Goal: Task Accomplishment & Management: Complete application form

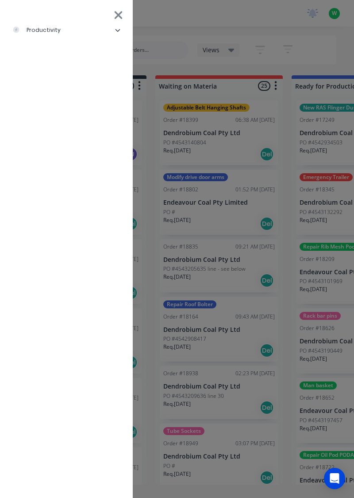
click at [48, 31] on div "productivity" at bounding box center [36, 30] width 48 height 8
click at [57, 120] on div "Timesheets" at bounding box center [42, 119] width 47 height 8
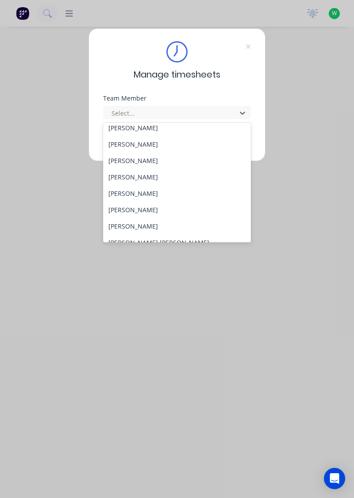
scroll to position [39, 0]
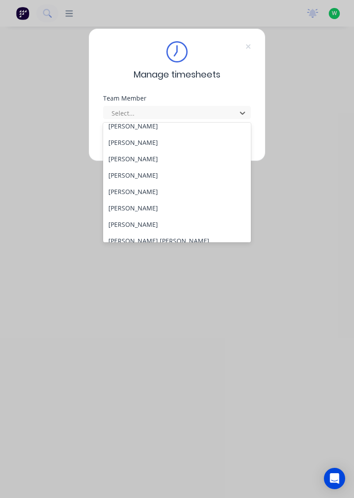
click at [152, 207] on div "[PERSON_NAME]" at bounding box center [177, 208] width 148 height 16
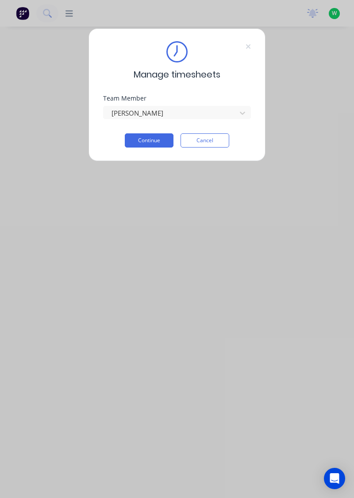
click at [156, 142] on button "Continue" at bounding box center [149, 140] width 49 height 14
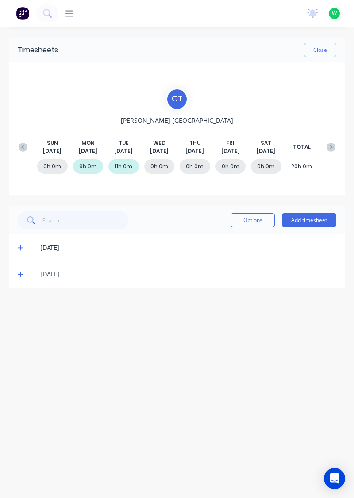
click at [311, 221] on button "Add timesheet" at bounding box center [309, 220] width 54 height 14
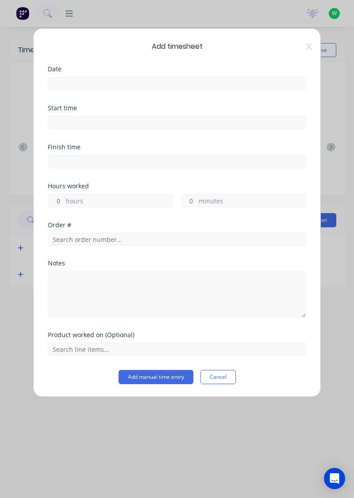
click at [93, 86] on input at bounding box center [177, 83] width 258 height 13
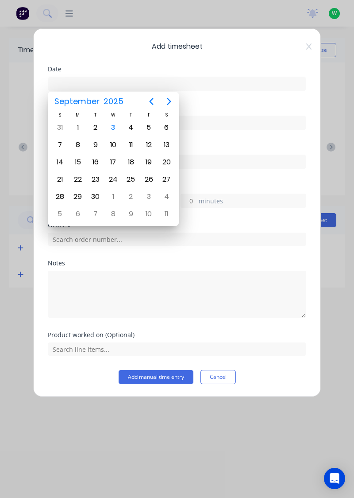
click at [117, 129] on div "3" at bounding box center [113, 127] width 13 height 13
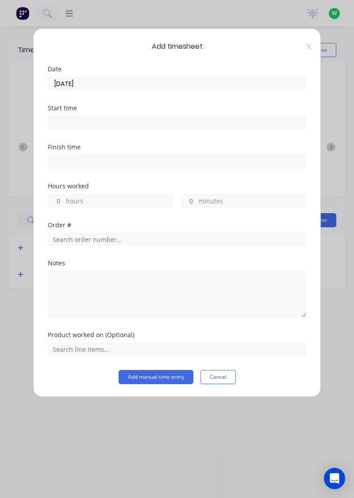
type input "[DATE]"
click at [61, 202] on input "hours" at bounding box center [56, 200] width 16 height 13
type input "1"
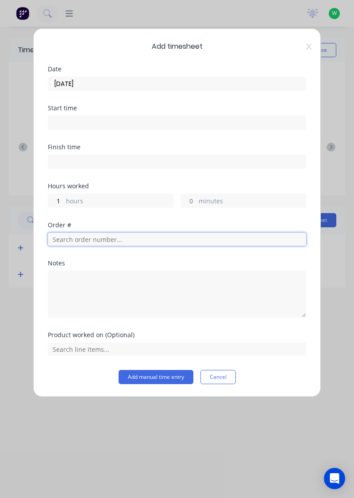
click at [107, 240] on input "text" at bounding box center [177, 239] width 259 height 13
type input "18898"
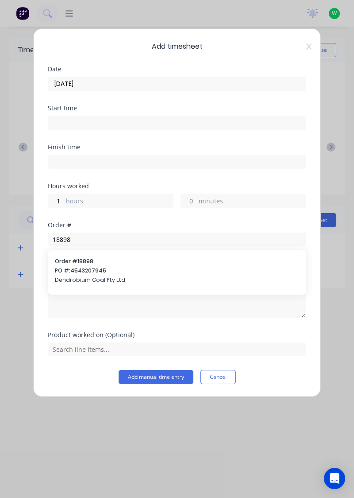
click at [77, 276] on span "Dendrobium Coal Pty Ltd" at bounding box center [177, 280] width 245 height 8
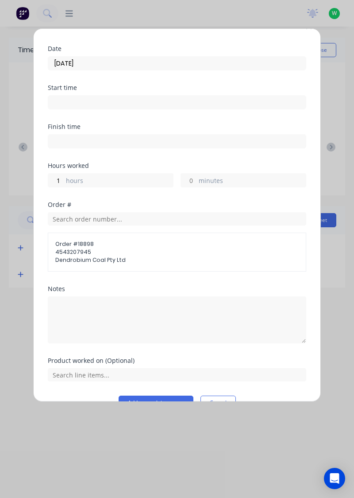
scroll to position [39, 0]
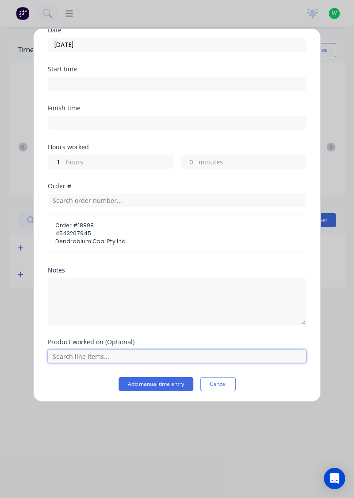
click at [98, 354] on input "text" at bounding box center [177, 356] width 259 height 13
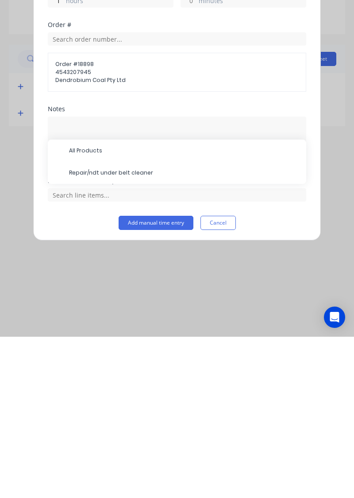
click at [128, 334] on span "Repair/ndt under belt cleaner" at bounding box center [184, 334] width 230 height 8
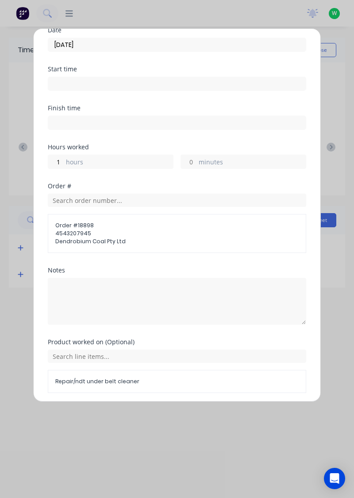
scroll to position [69, 0]
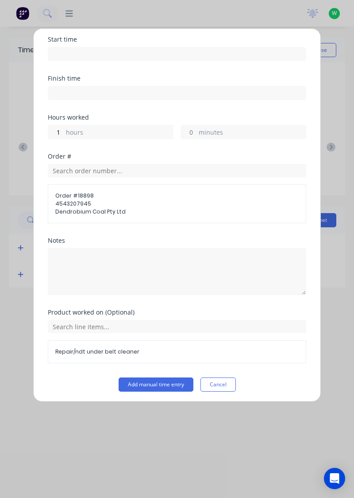
click at [168, 384] on button "Add manual time entry" at bounding box center [156, 384] width 75 height 14
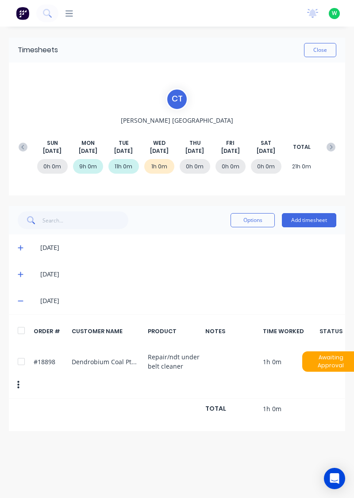
click at [317, 221] on button "Add timesheet" at bounding box center [309, 220] width 54 height 14
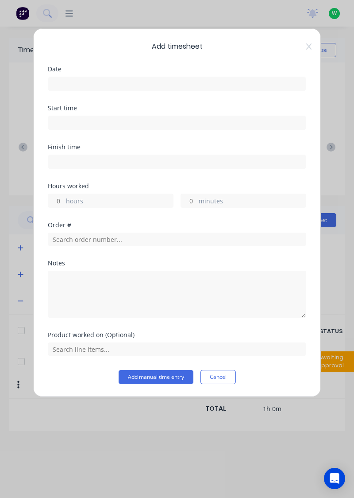
click at [128, 81] on input at bounding box center [177, 83] width 258 height 13
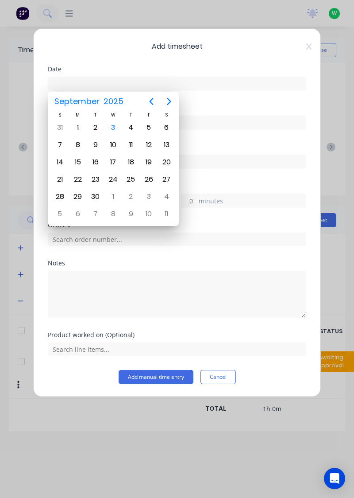
click at [115, 128] on div "3" at bounding box center [113, 127] width 13 height 13
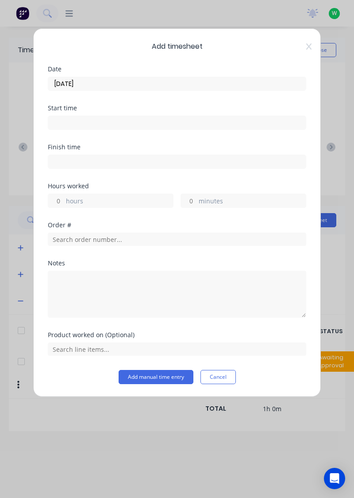
type input "[DATE]"
click at [59, 202] on input "hours" at bounding box center [56, 200] width 16 height 13
type input "1"
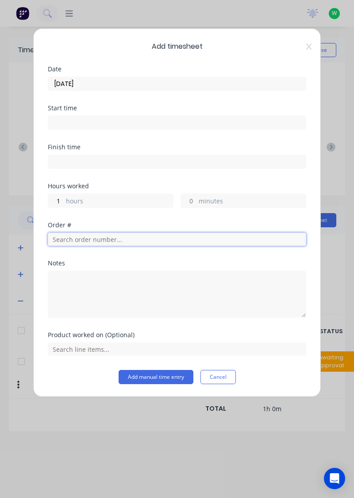
click at [86, 238] on input "text" at bounding box center [177, 239] width 259 height 13
type input "17483"
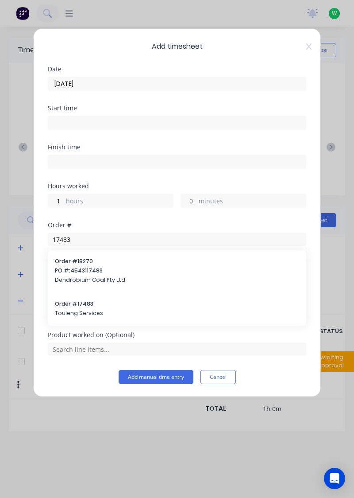
click at [78, 309] on span "Touleng Services" at bounding box center [177, 313] width 245 height 8
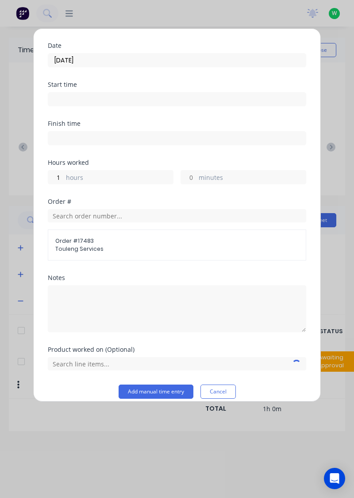
scroll to position [31, 0]
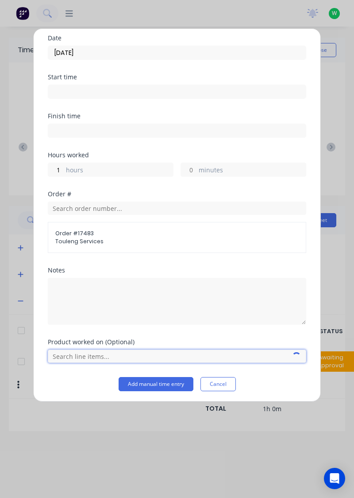
click at [100, 356] on input "text" at bounding box center [177, 356] width 259 height 13
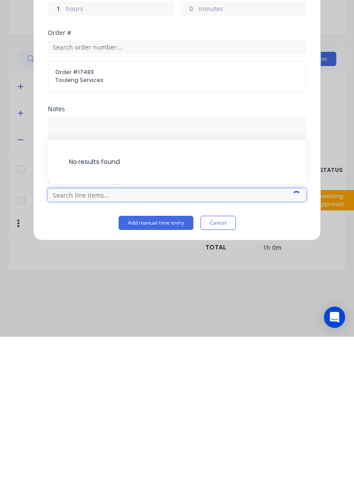
scroll to position [25, 0]
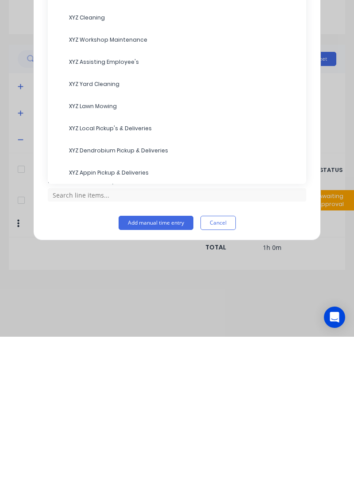
click at [101, 222] on span "XYZ Assisting Employee's" at bounding box center [184, 223] width 230 height 8
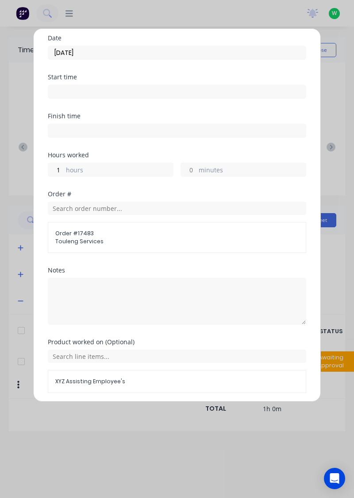
scroll to position [61, 0]
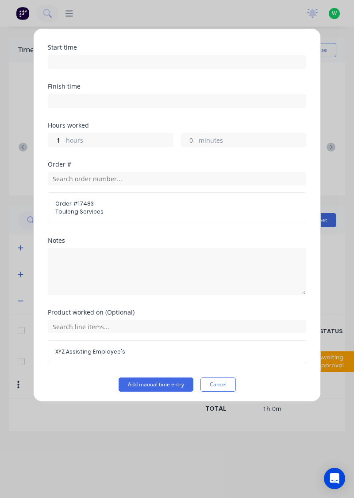
click at [163, 383] on button "Add manual time entry" at bounding box center [156, 384] width 75 height 14
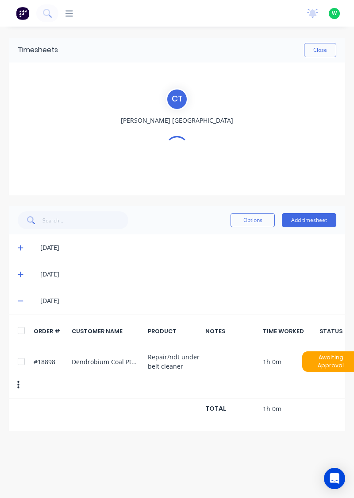
scroll to position [0, 0]
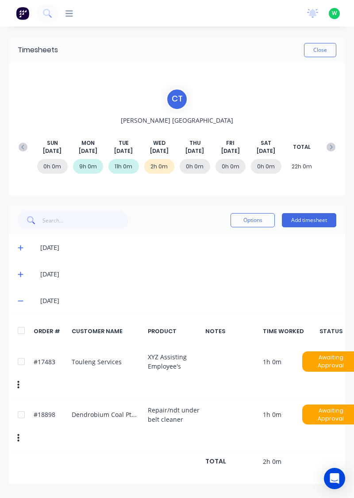
click at [309, 221] on button "Add timesheet" at bounding box center [309, 220] width 54 height 14
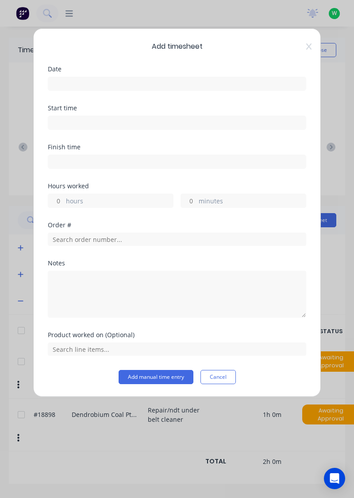
click at [107, 83] on input at bounding box center [177, 83] width 258 height 13
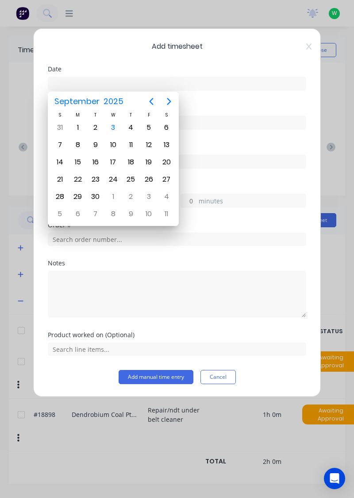
click at [113, 128] on div "3" at bounding box center [113, 127] width 13 height 13
type input "[DATE]"
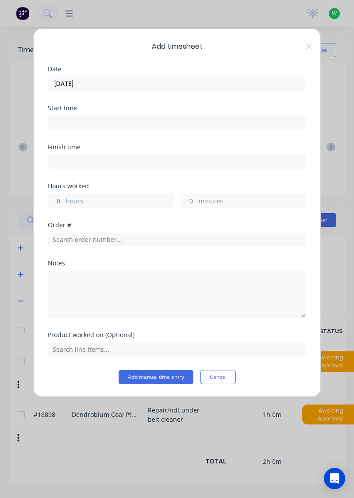
click at [54, 200] on input "hours" at bounding box center [56, 200] width 16 height 13
type input "8"
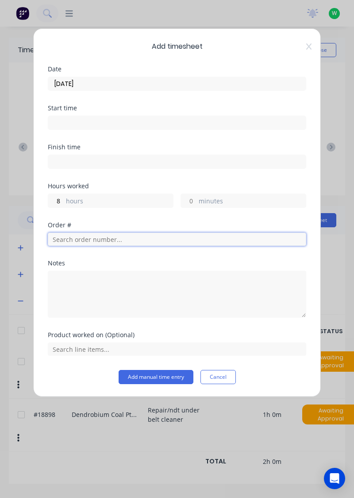
click at [96, 240] on input "text" at bounding box center [177, 239] width 259 height 13
type input "17943"
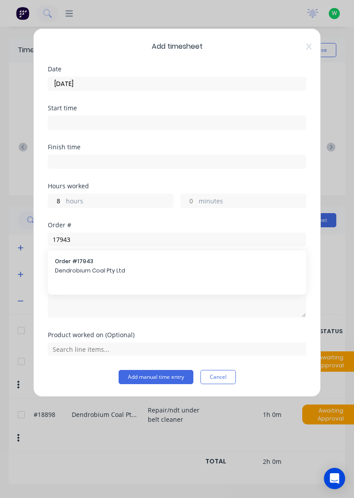
click at [79, 267] on span "Dendrobium Coal Pty Ltd" at bounding box center [177, 271] width 245 height 8
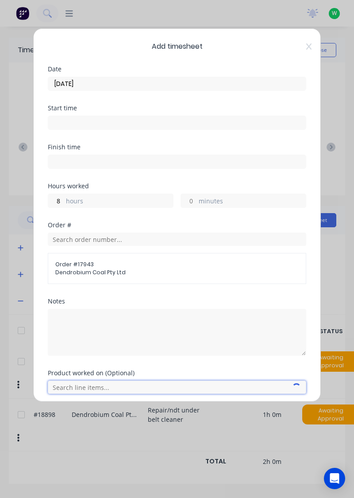
click at [111, 388] on input "text" at bounding box center [177, 387] width 259 height 13
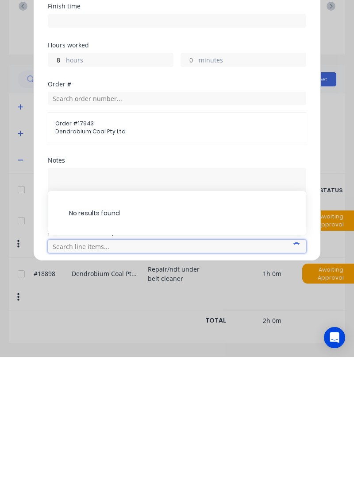
scroll to position [37, 0]
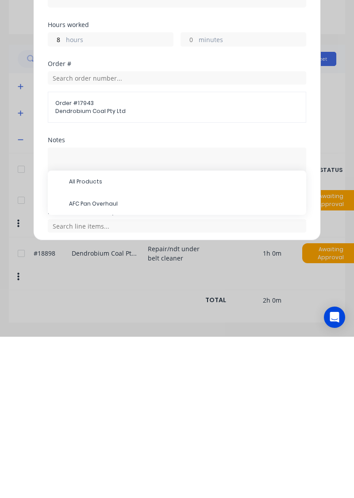
click at [99, 365] on span "AFC Pan Overhaul" at bounding box center [184, 365] width 230 height 8
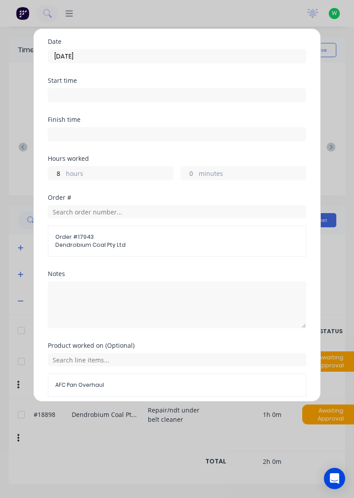
scroll to position [61, 0]
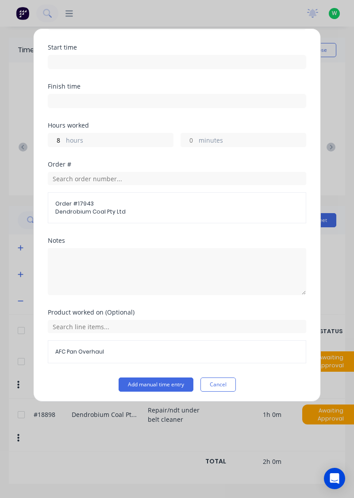
click at [164, 384] on button "Add manual time entry" at bounding box center [156, 384] width 75 height 14
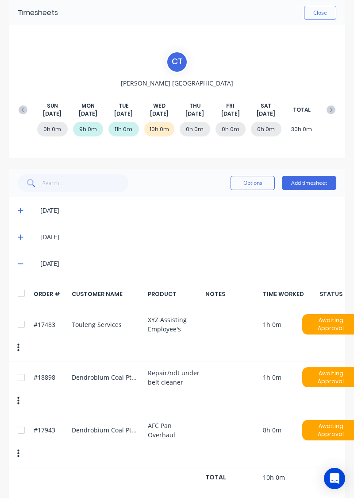
scroll to position [0, 0]
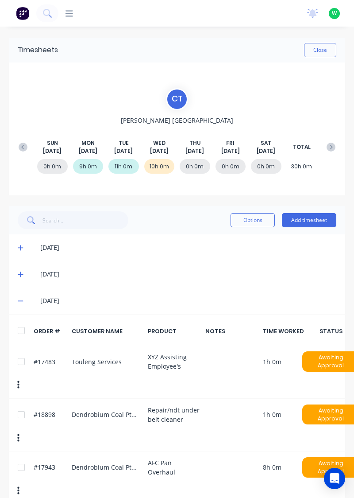
click at [319, 51] on button "Close" at bounding box center [320, 50] width 32 height 14
